Goal: Check status: Check status

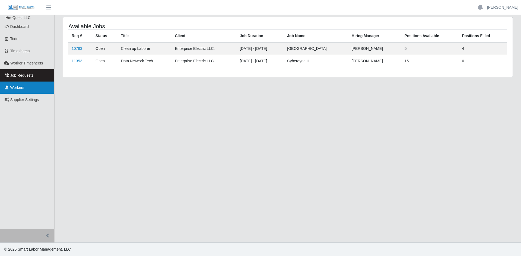
click at [17, 86] on span "Workers" at bounding box center [17, 87] width 14 height 4
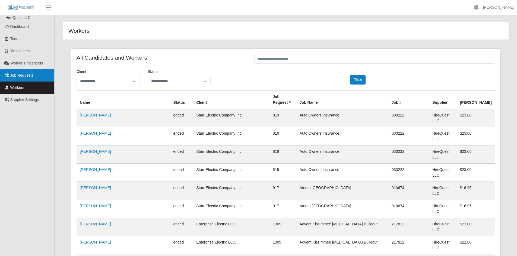
click at [26, 72] on link "Job Requests" at bounding box center [27, 75] width 54 height 12
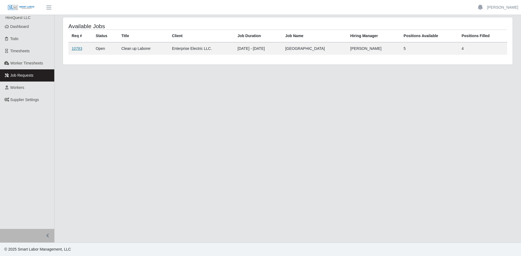
click at [76, 49] on link "10783" at bounding box center [77, 48] width 11 height 4
